Goal: Task Accomplishment & Management: Use online tool/utility

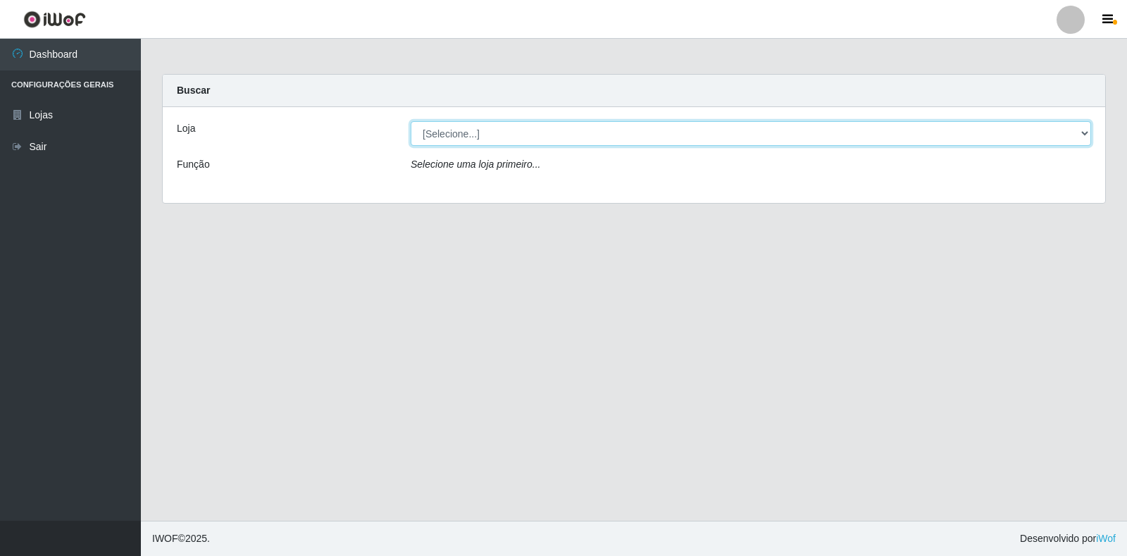
click at [475, 136] on select "[Selecione...] Extrabom - Loja 18 Goiabeiras" at bounding box center [751, 133] width 681 height 25
select select "501"
click at [411, 121] on select "[Selecione...] Extrabom - Loja 18 Goiabeiras" at bounding box center [751, 133] width 681 height 25
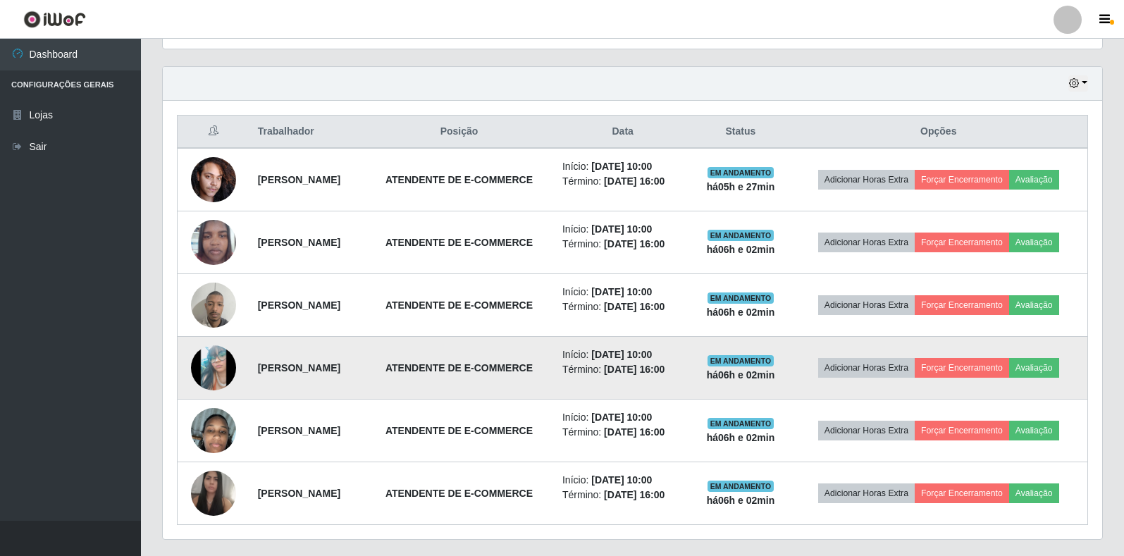
scroll to position [505, 0]
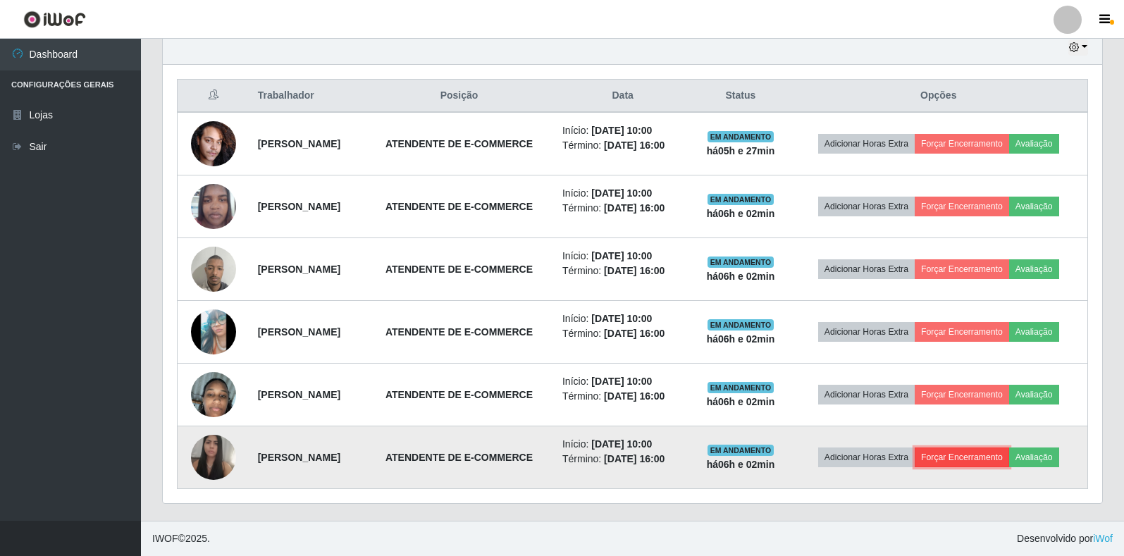
click at [975, 459] on button "Forçar Encerramento" at bounding box center [962, 457] width 94 height 20
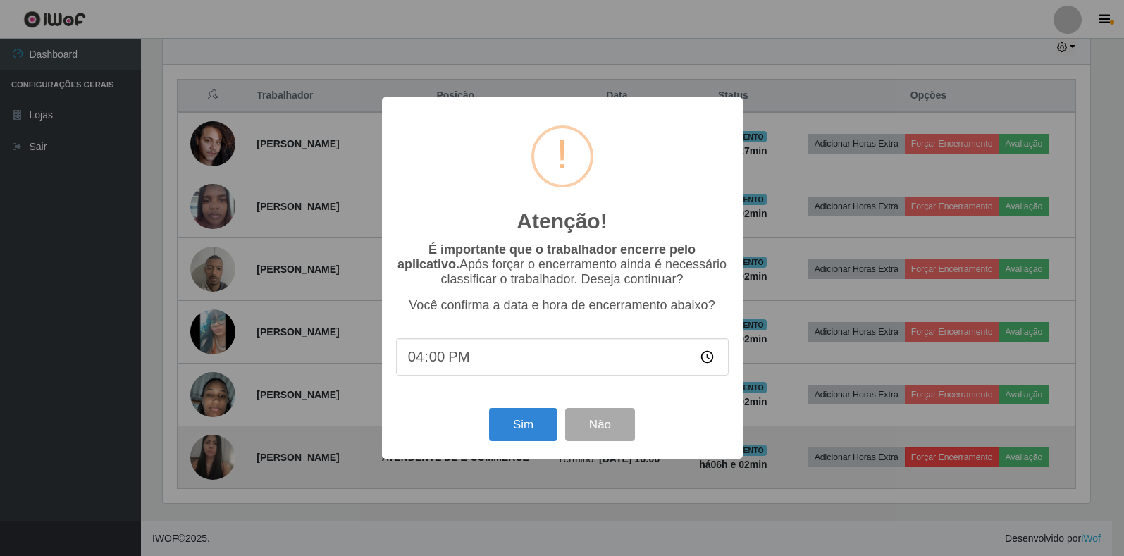
scroll to position [292, 931]
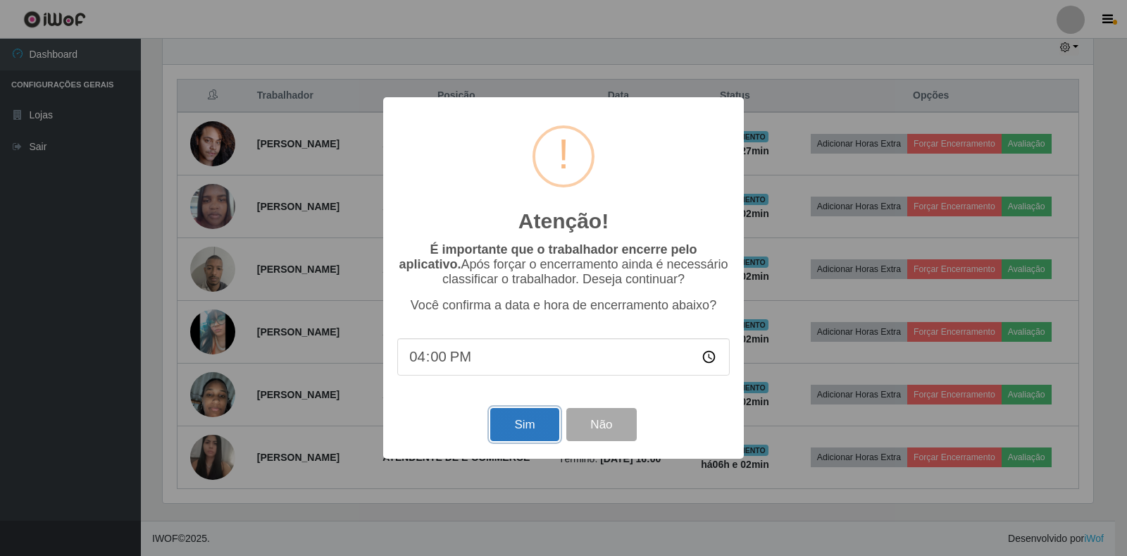
click at [518, 421] on button "Sim" at bounding box center [524, 424] width 68 height 33
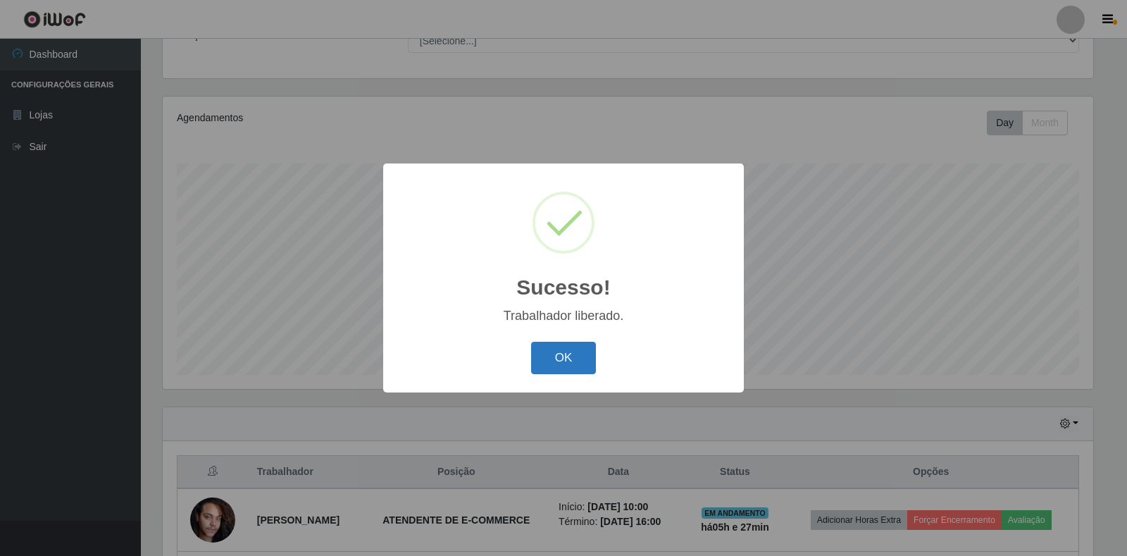
click at [576, 353] on button "OK" at bounding box center [564, 358] width 66 height 33
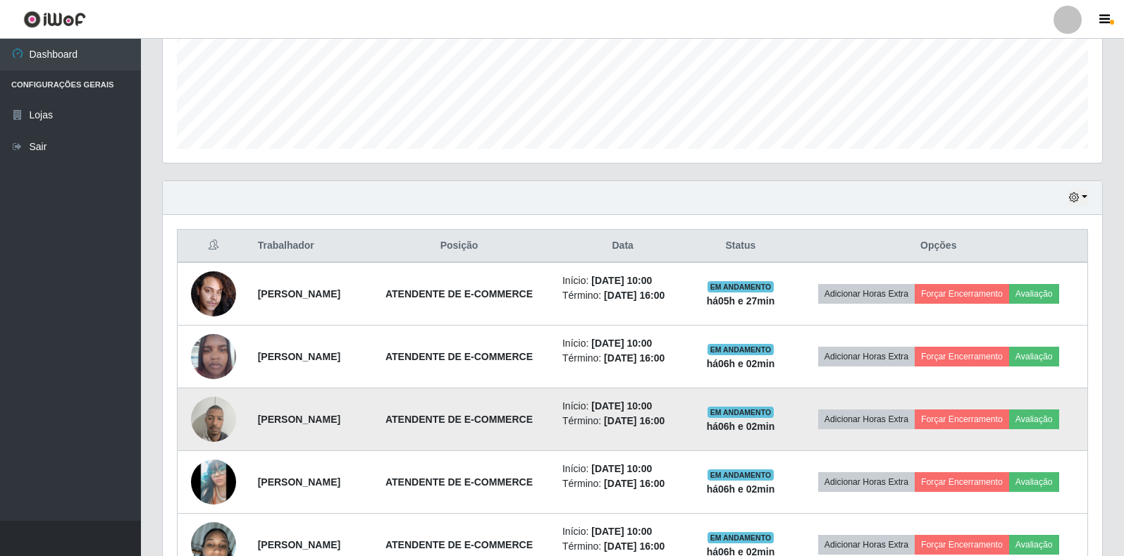
scroll to position [443, 0]
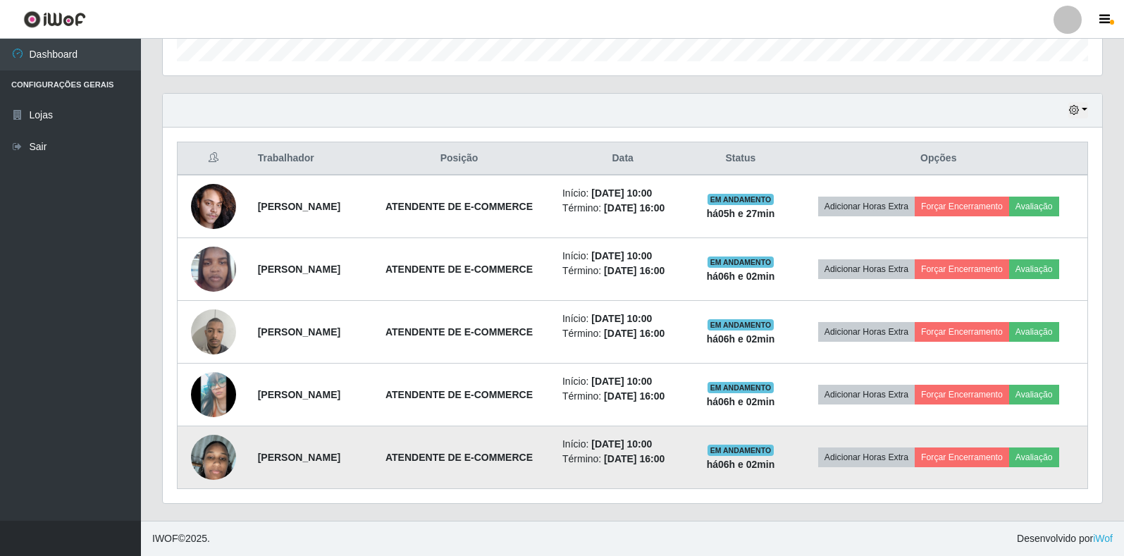
drag, startPoint x: 985, startPoint y: 455, endPoint x: 922, endPoint y: 487, distance: 70.6
click at [909, 489] on div "Trabalhador Posição Data Status Opções [PERSON_NAME] dos Santos ATENDENTE DE E-…" at bounding box center [632, 316] width 939 height 376
click at [986, 465] on button "Forçar Encerramento" at bounding box center [962, 457] width 94 height 20
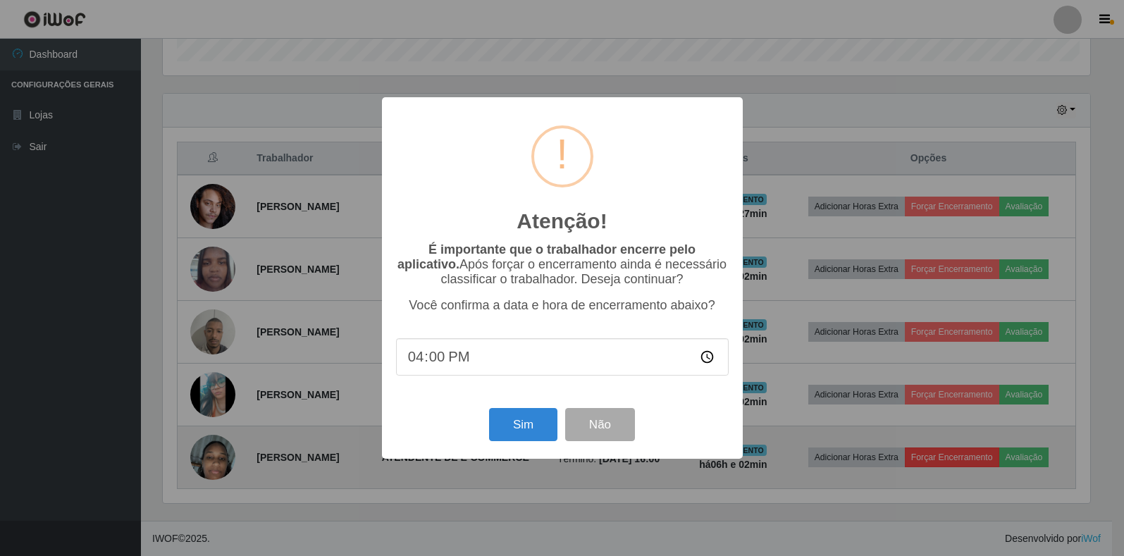
scroll to position [292, 931]
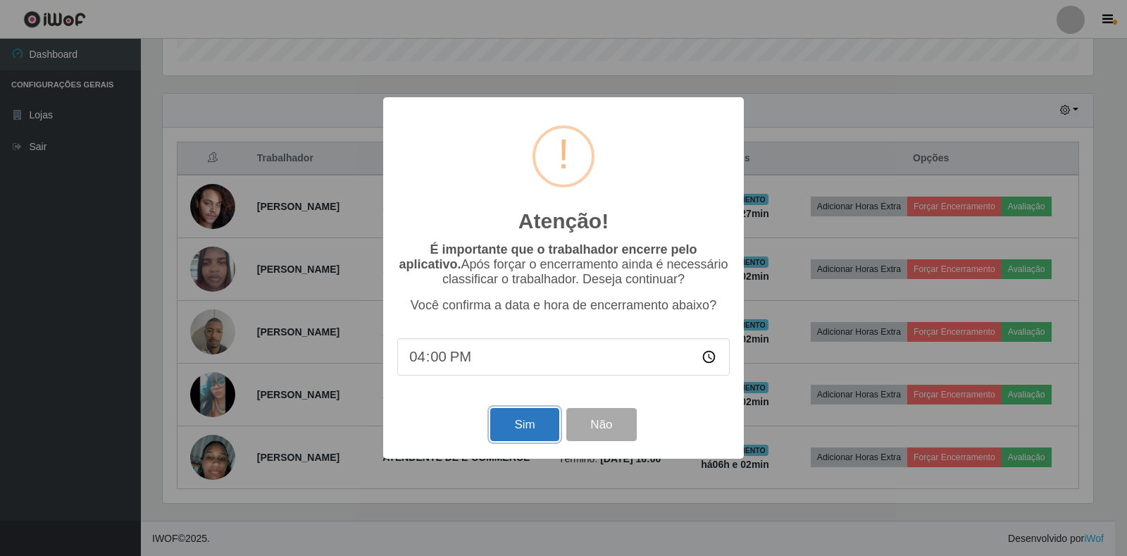
click at [524, 424] on button "Sim" at bounding box center [524, 424] width 68 height 33
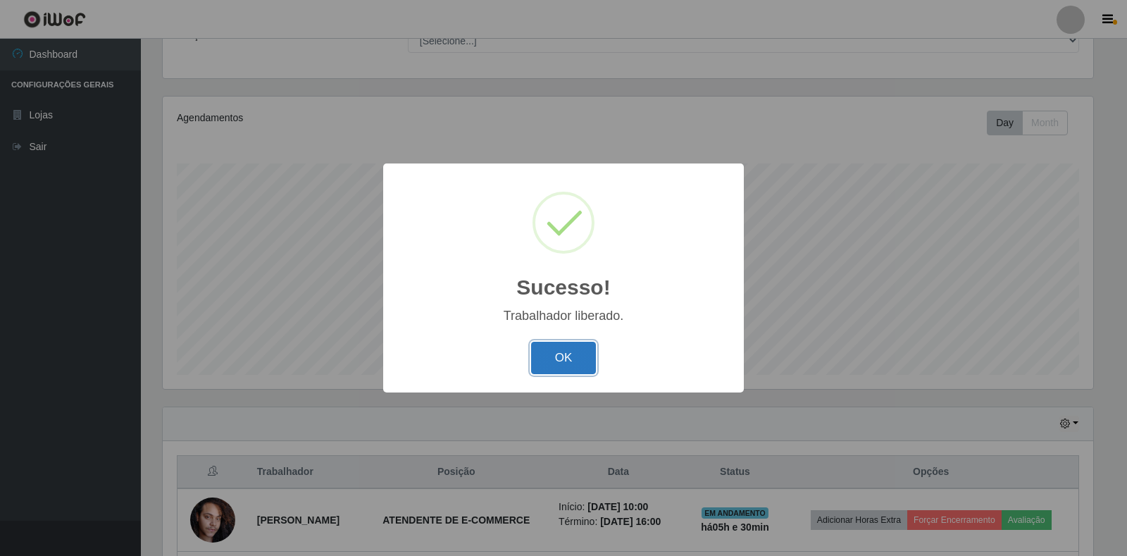
click at [553, 360] on button "OK" at bounding box center [564, 358] width 66 height 33
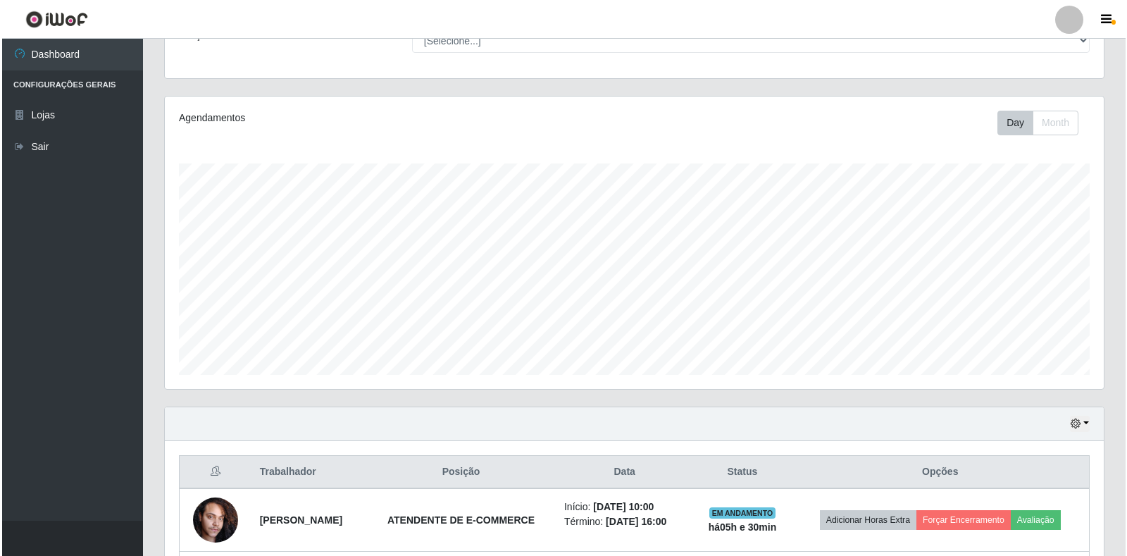
scroll to position [380, 0]
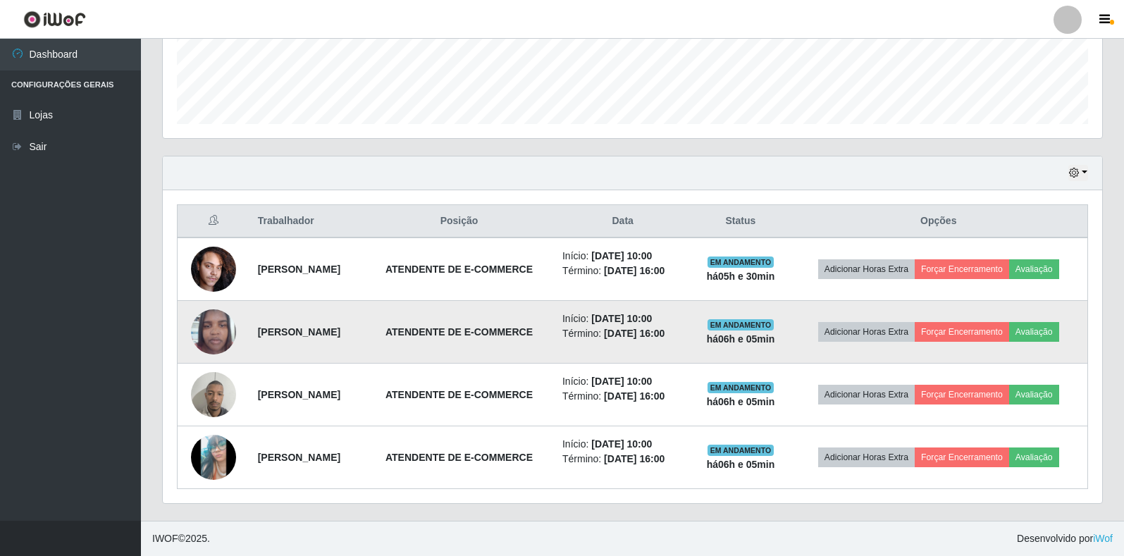
click at [984, 345] on td "Adicionar Horas Extra Forçar Encerramento Avaliação" at bounding box center [939, 332] width 298 height 63
click at [981, 338] on button "Forçar Encerramento" at bounding box center [962, 332] width 94 height 20
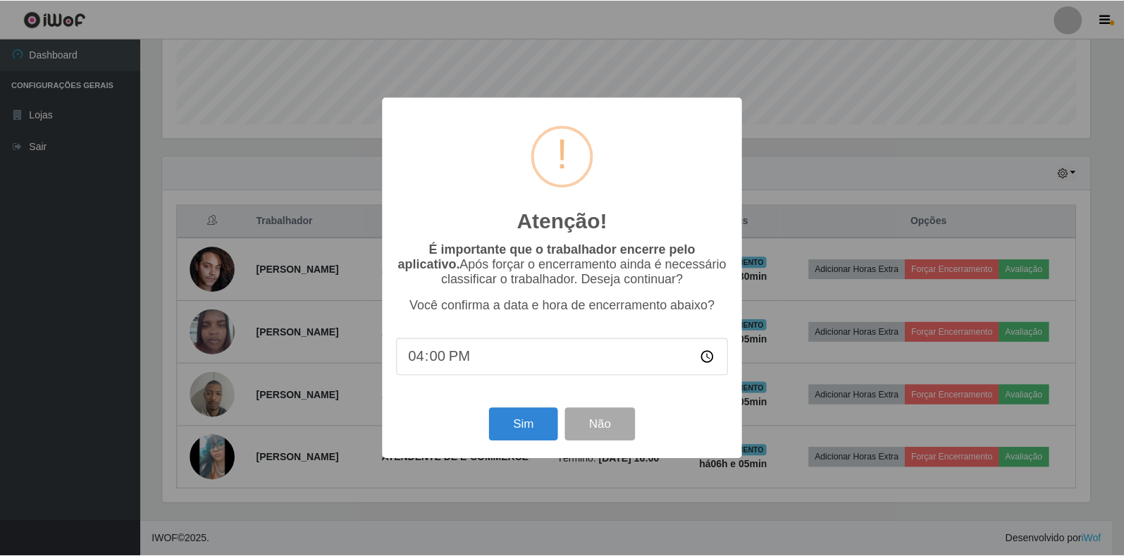
scroll to position [292, 931]
click at [504, 434] on button "Sim" at bounding box center [524, 424] width 68 height 33
click at [504, 434] on div "Atenção! × É importante que o trabalhador encerre pelo aplicativo. Após forçar …" at bounding box center [563, 278] width 1127 height 556
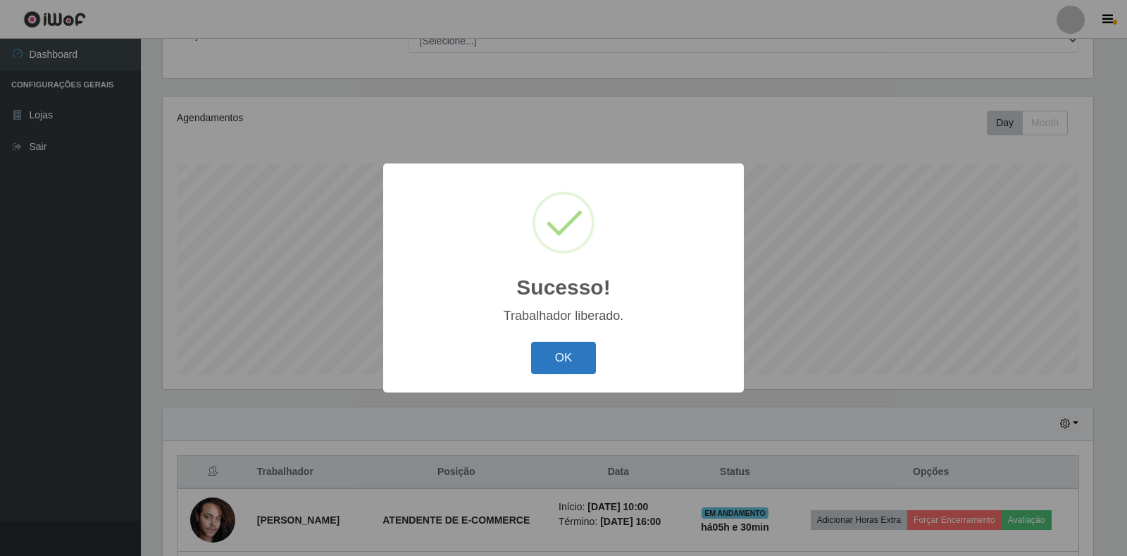
click at [568, 347] on button "OK" at bounding box center [564, 358] width 66 height 33
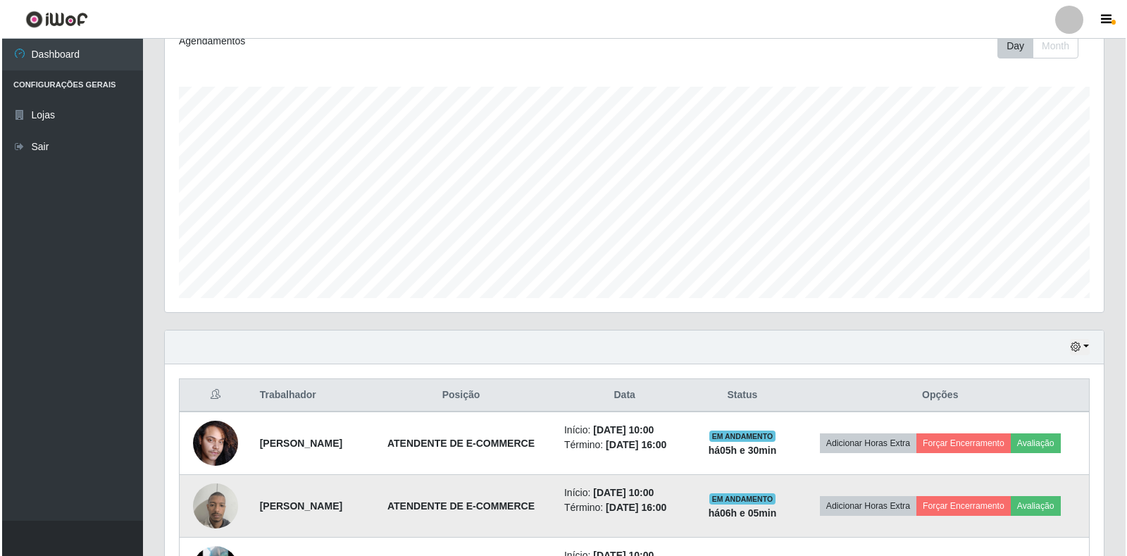
scroll to position [317, 0]
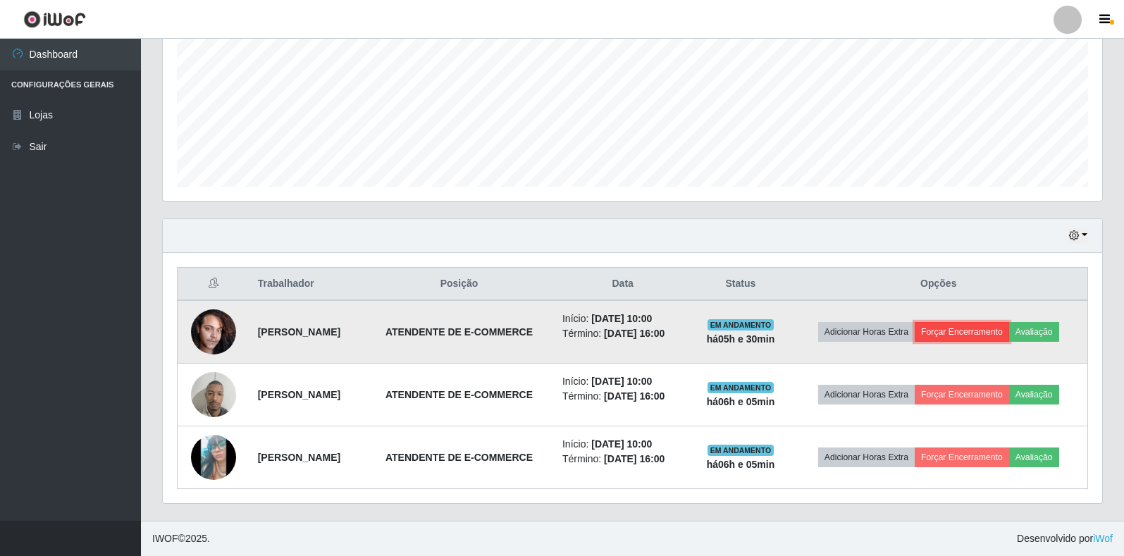
click at [992, 326] on button "Forçar Encerramento" at bounding box center [962, 332] width 94 height 20
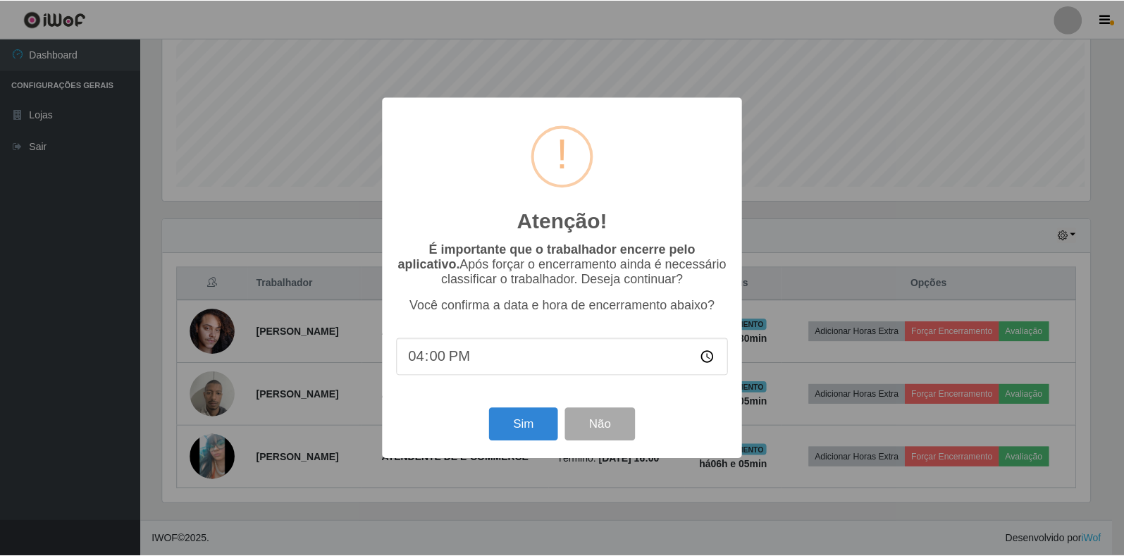
scroll to position [292, 931]
click at [436, 363] on input "16:00" at bounding box center [563, 356] width 333 height 37
type input "16:05"
click at [550, 432] on button "Sim" at bounding box center [524, 424] width 68 height 33
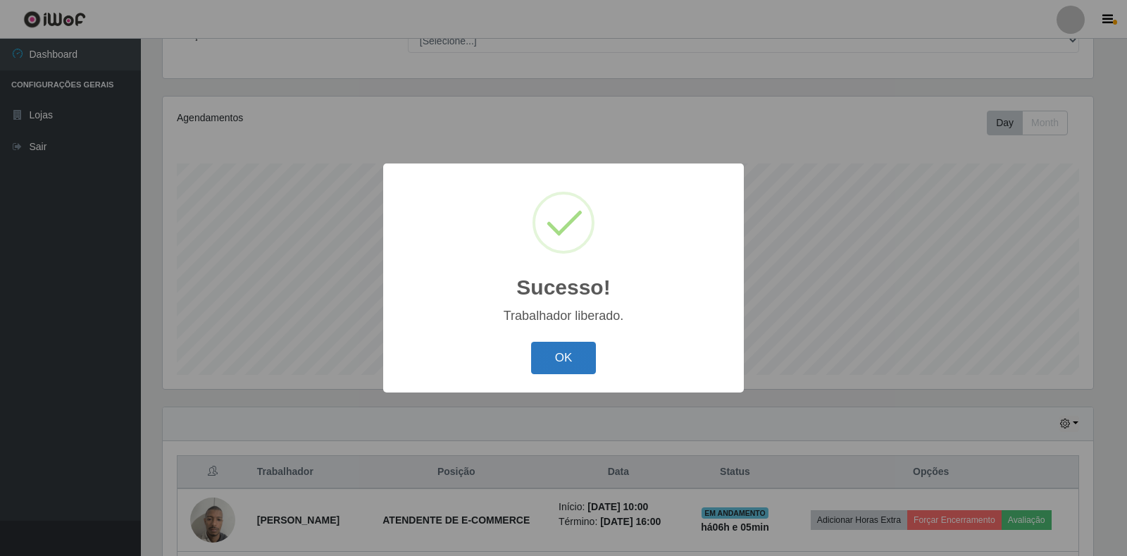
click at [551, 364] on button "OK" at bounding box center [564, 358] width 66 height 33
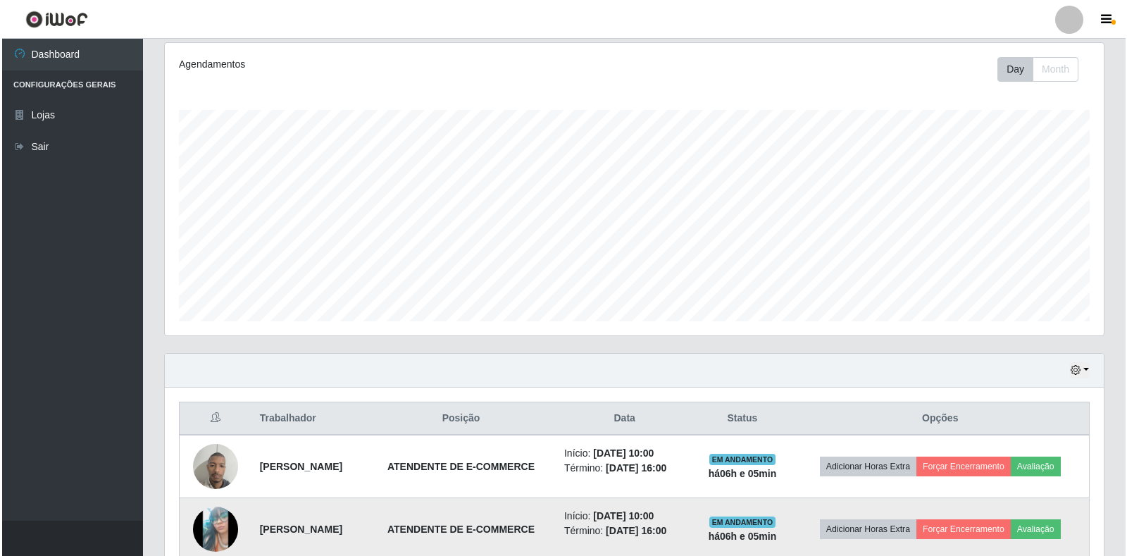
scroll to position [254, 0]
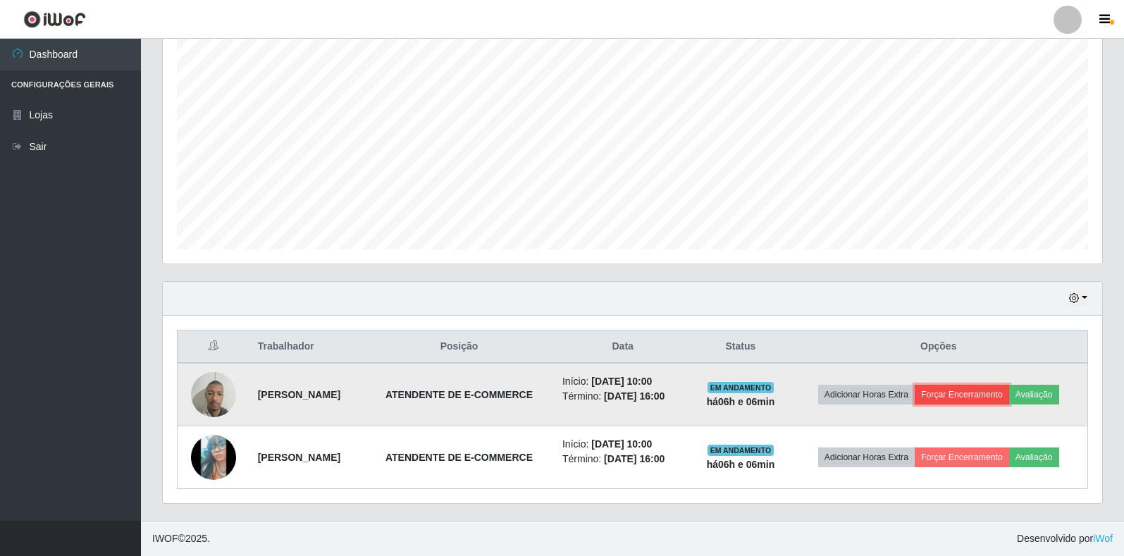
click at [995, 400] on button "Forçar Encerramento" at bounding box center [962, 395] width 94 height 20
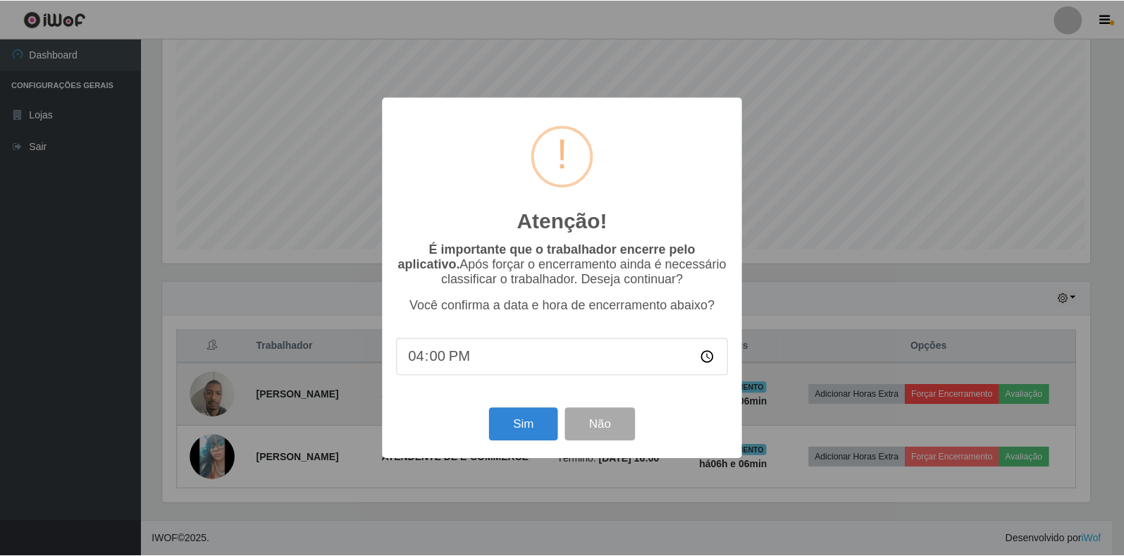
scroll to position [292, 931]
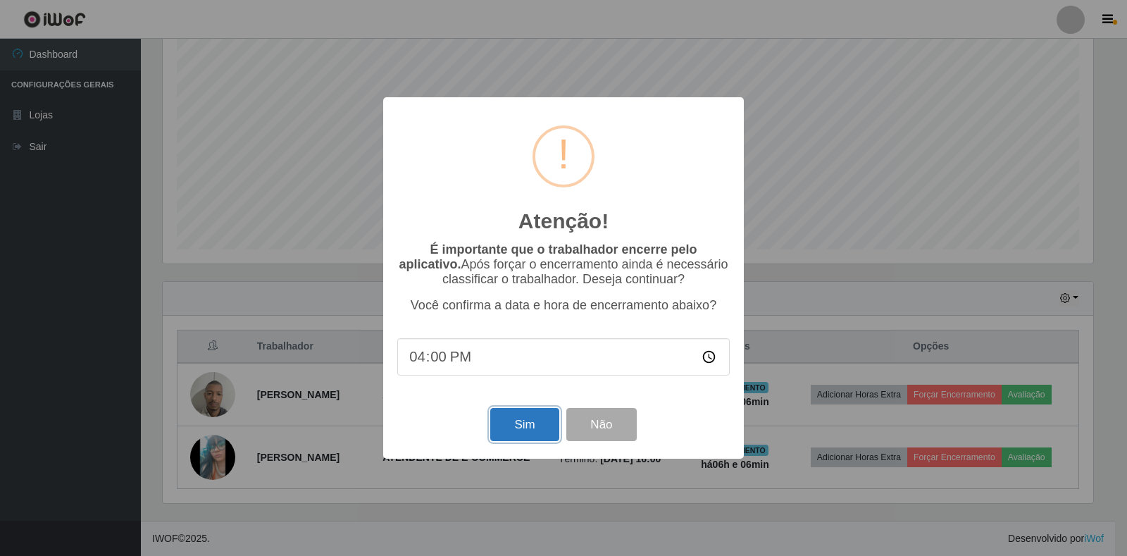
click at [522, 433] on button "Sim" at bounding box center [524, 424] width 68 height 33
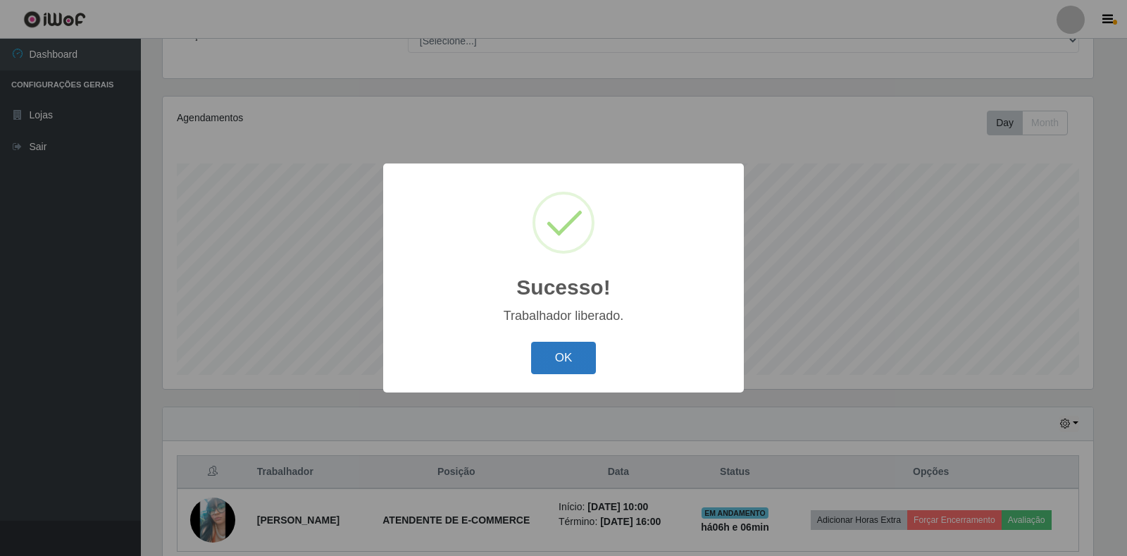
click at [549, 359] on button "OK" at bounding box center [564, 358] width 66 height 33
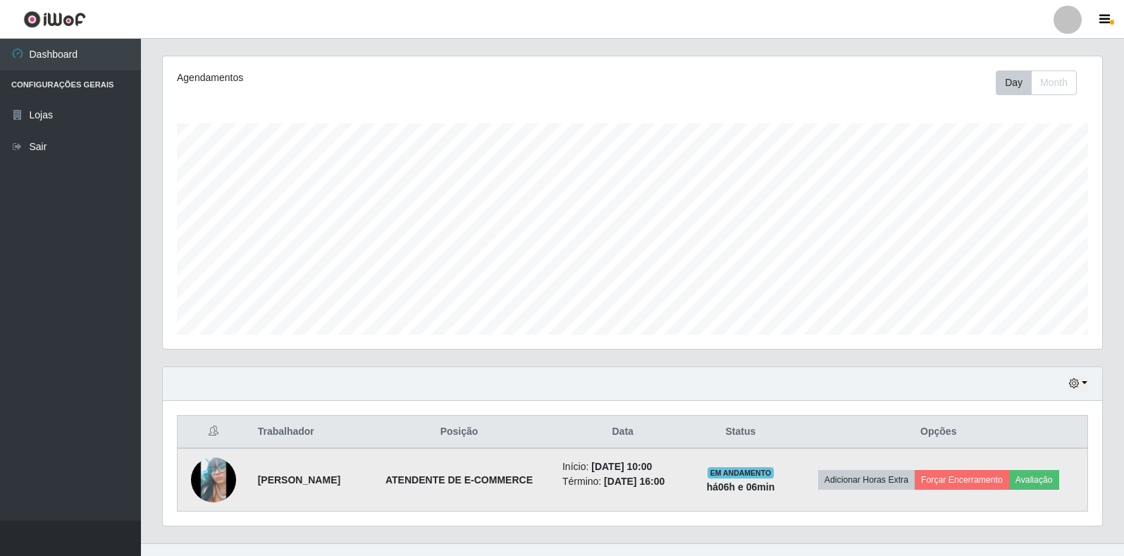
scroll to position [192, 0]
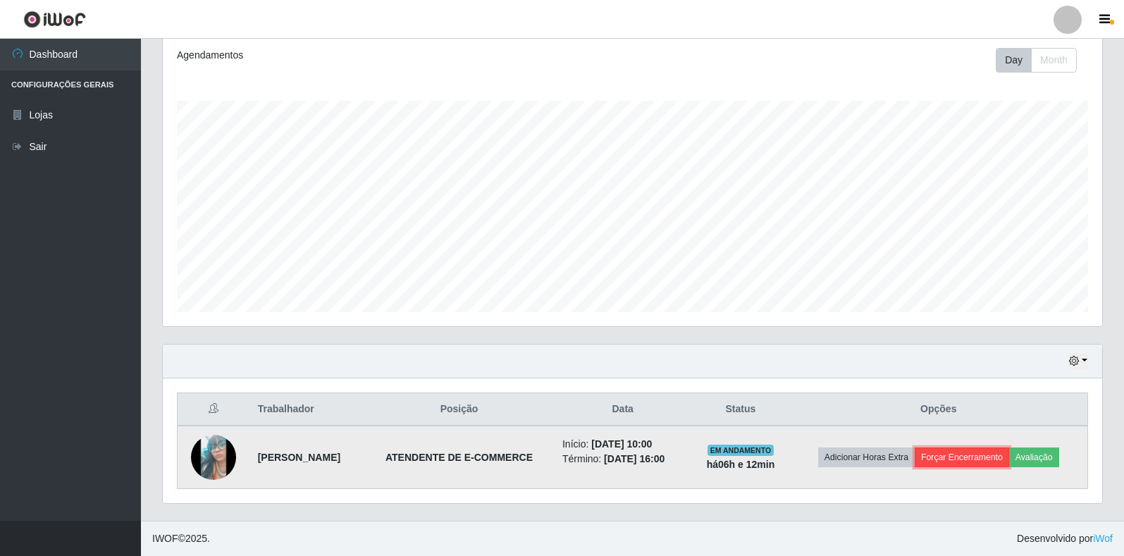
click at [975, 460] on button "Forçar Encerramento" at bounding box center [962, 457] width 94 height 20
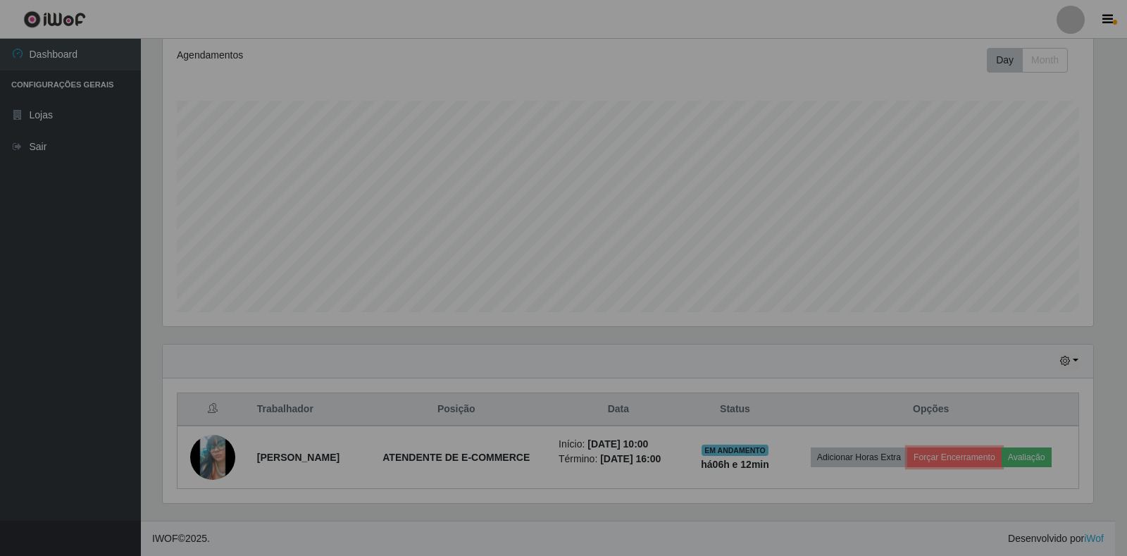
scroll to position [292, 939]
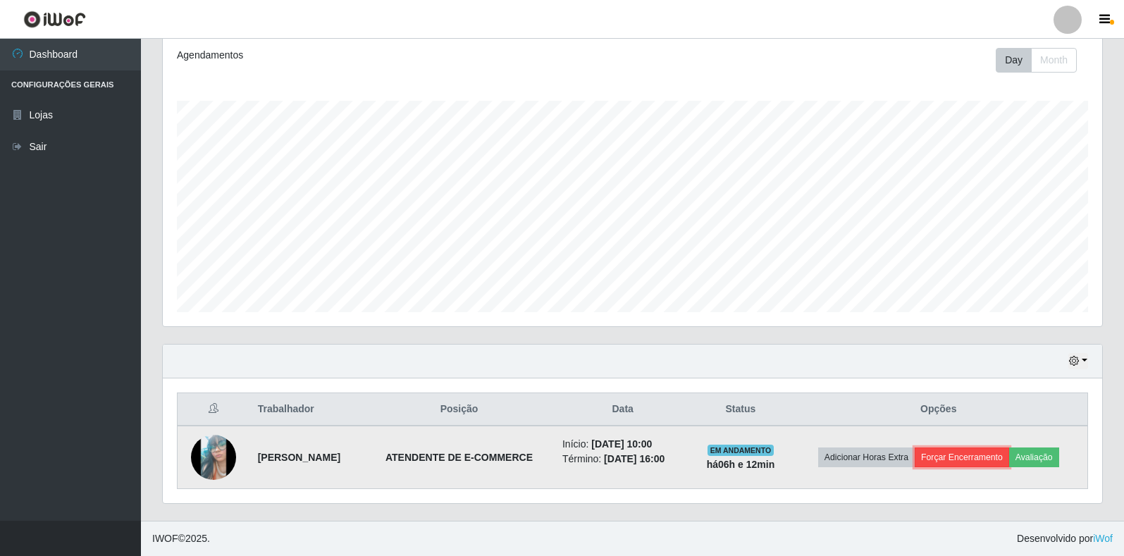
click at [965, 457] on button "Forçar Encerramento" at bounding box center [962, 457] width 94 height 20
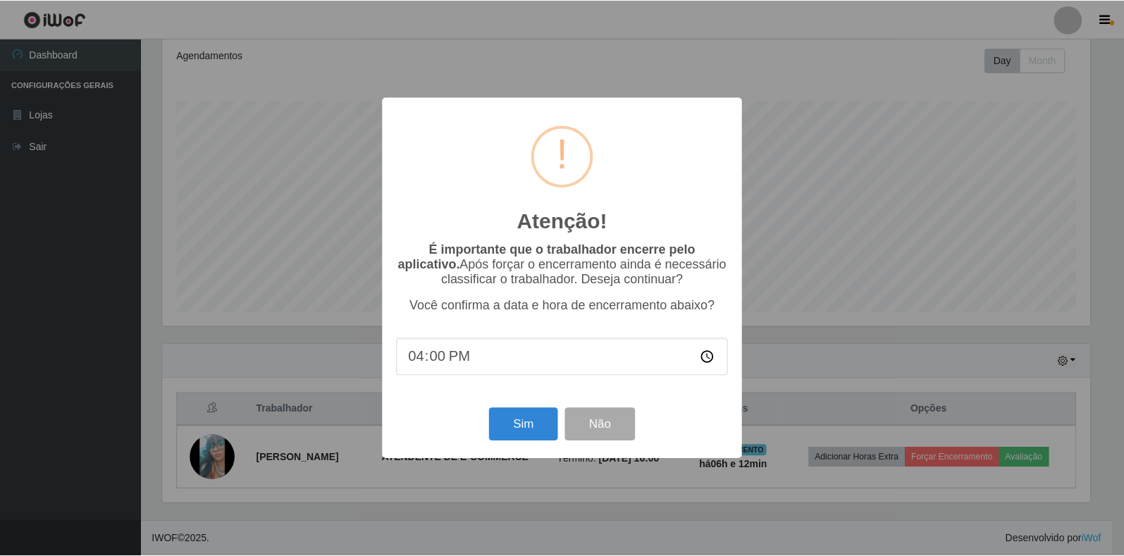
scroll to position [292, 931]
click at [516, 425] on button "Sim" at bounding box center [524, 424] width 68 height 33
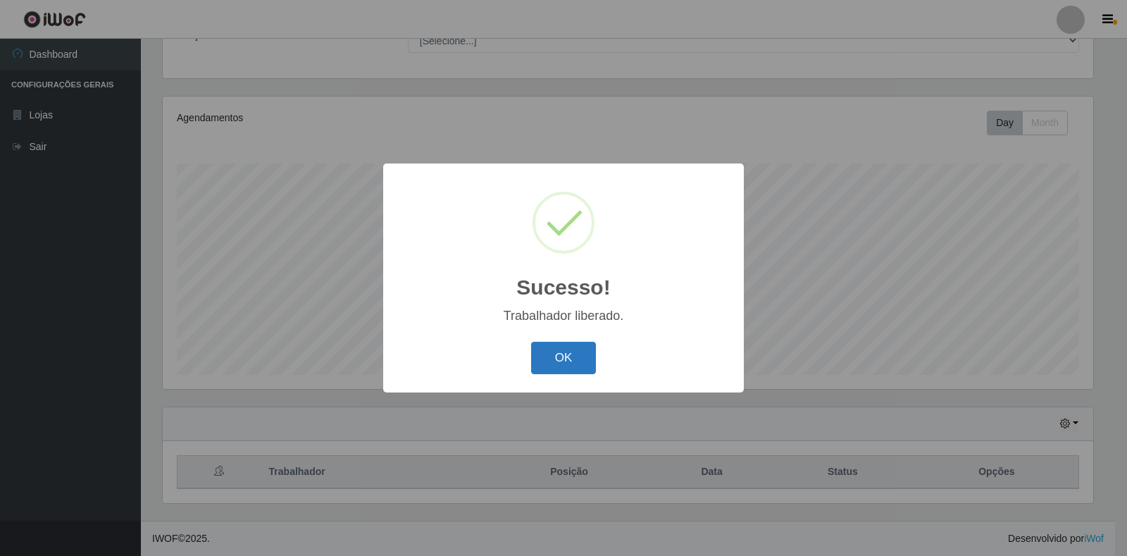
click at [585, 365] on button "OK" at bounding box center [564, 358] width 66 height 33
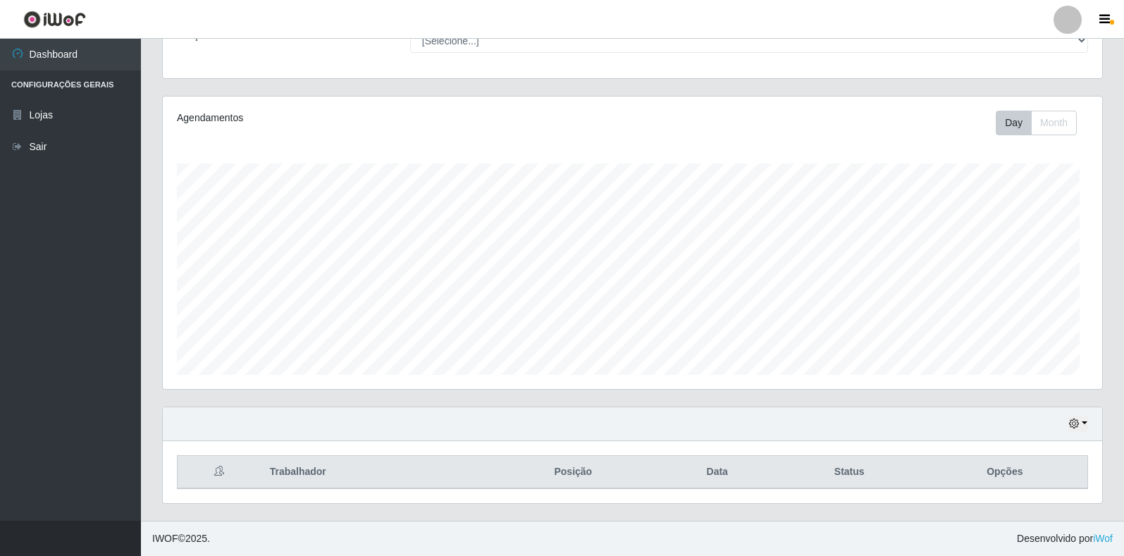
scroll to position [292, 939]
